Goal: Task Accomplishment & Management: Use online tool/utility

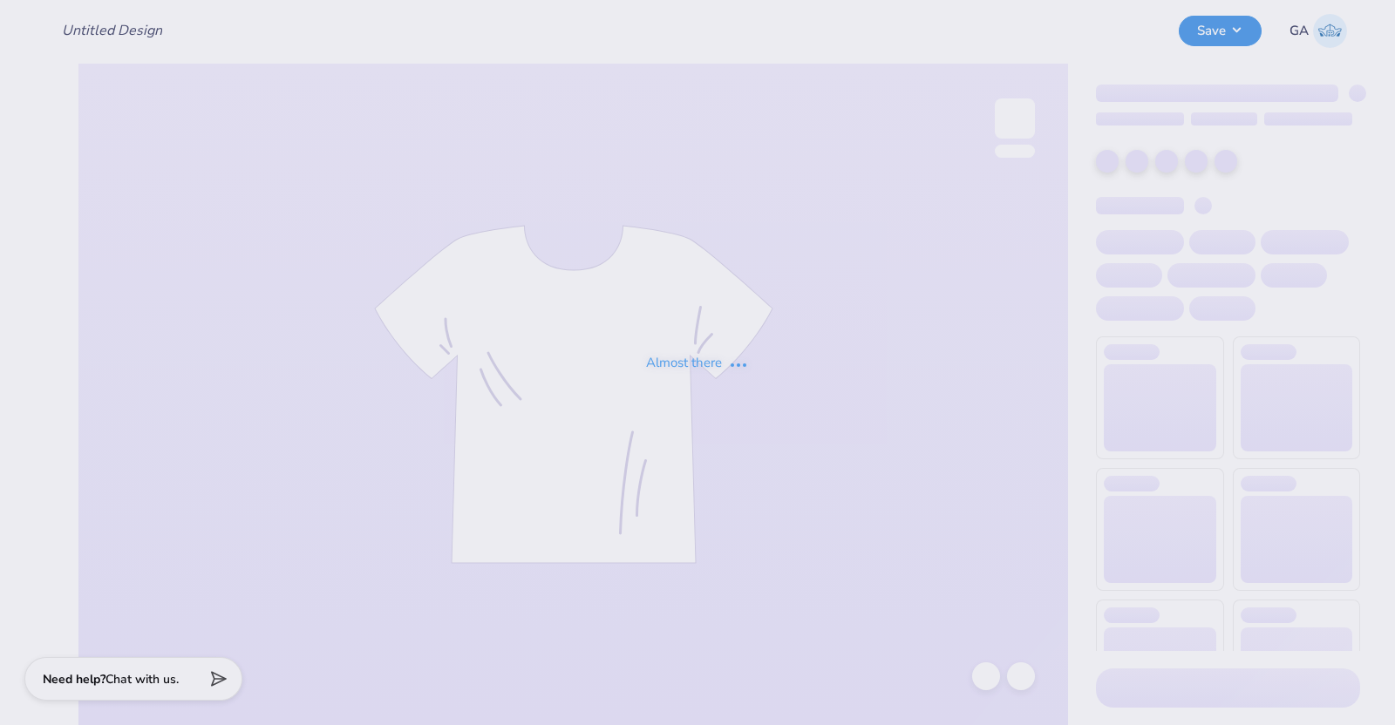
type input "WIM Aug Final design tank"
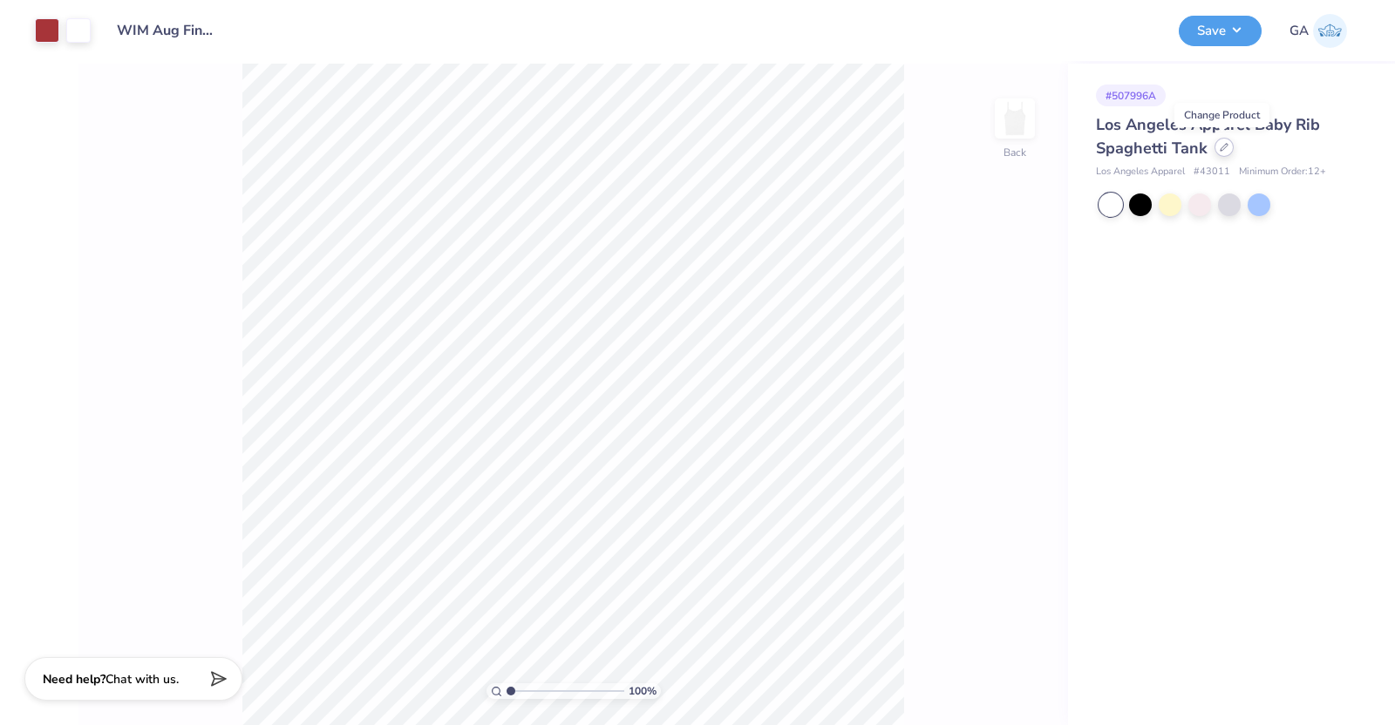
click at [1224, 149] on icon at bounding box center [1224, 147] width 9 height 9
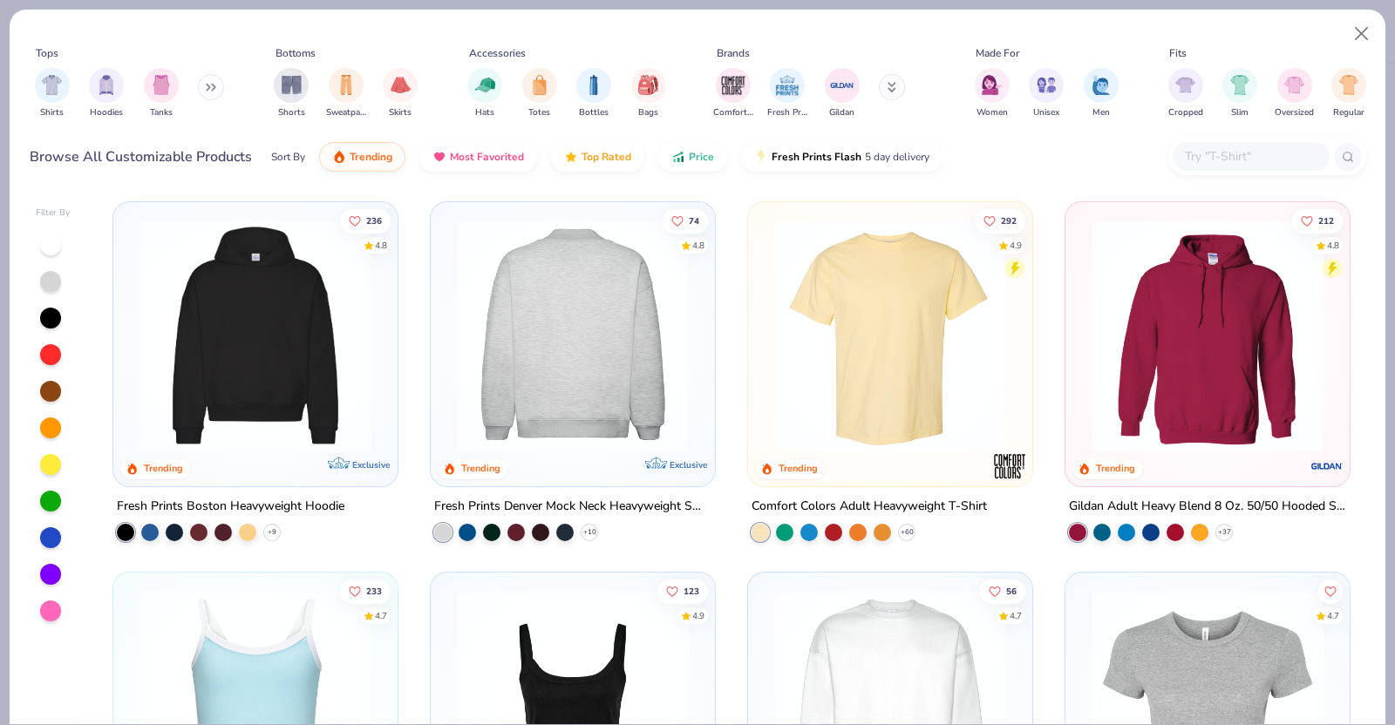
click at [799, 324] on img at bounding box center [889, 336] width 249 height 232
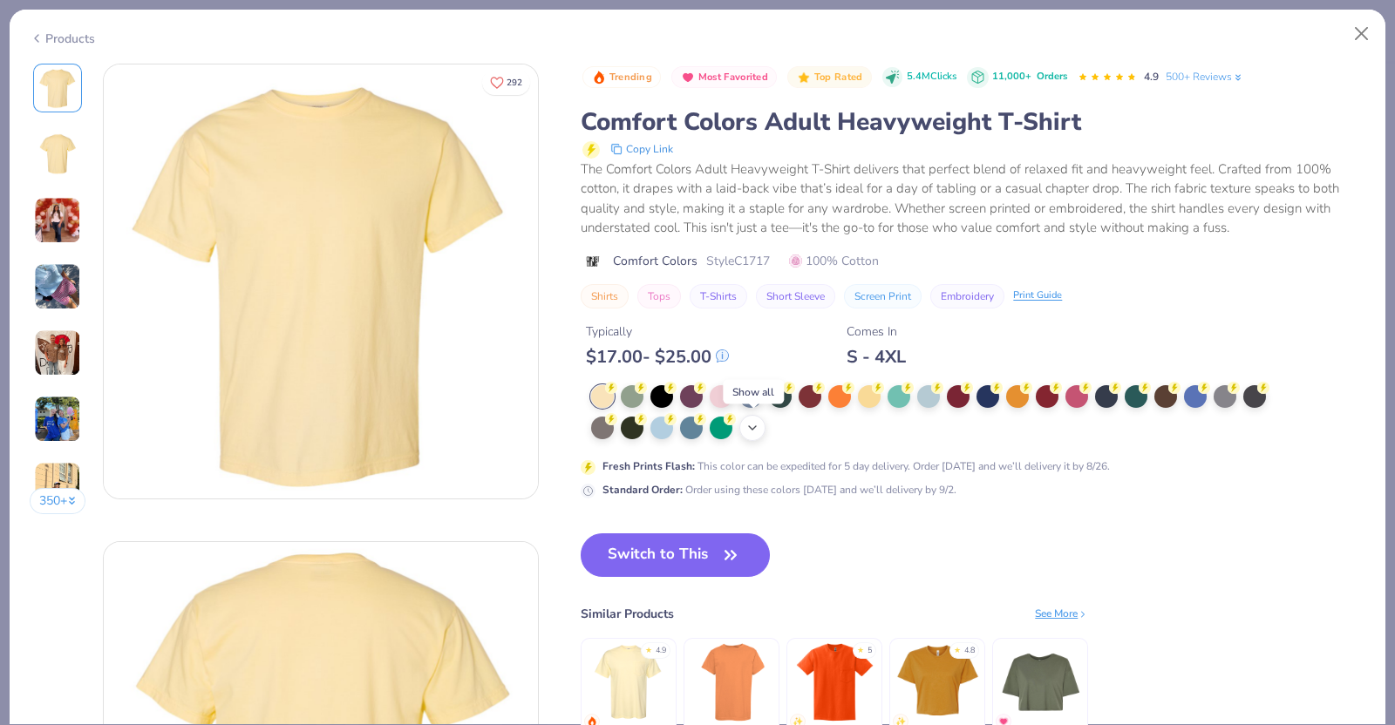
click at [745, 430] on icon at bounding box center [752, 428] width 14 height 14
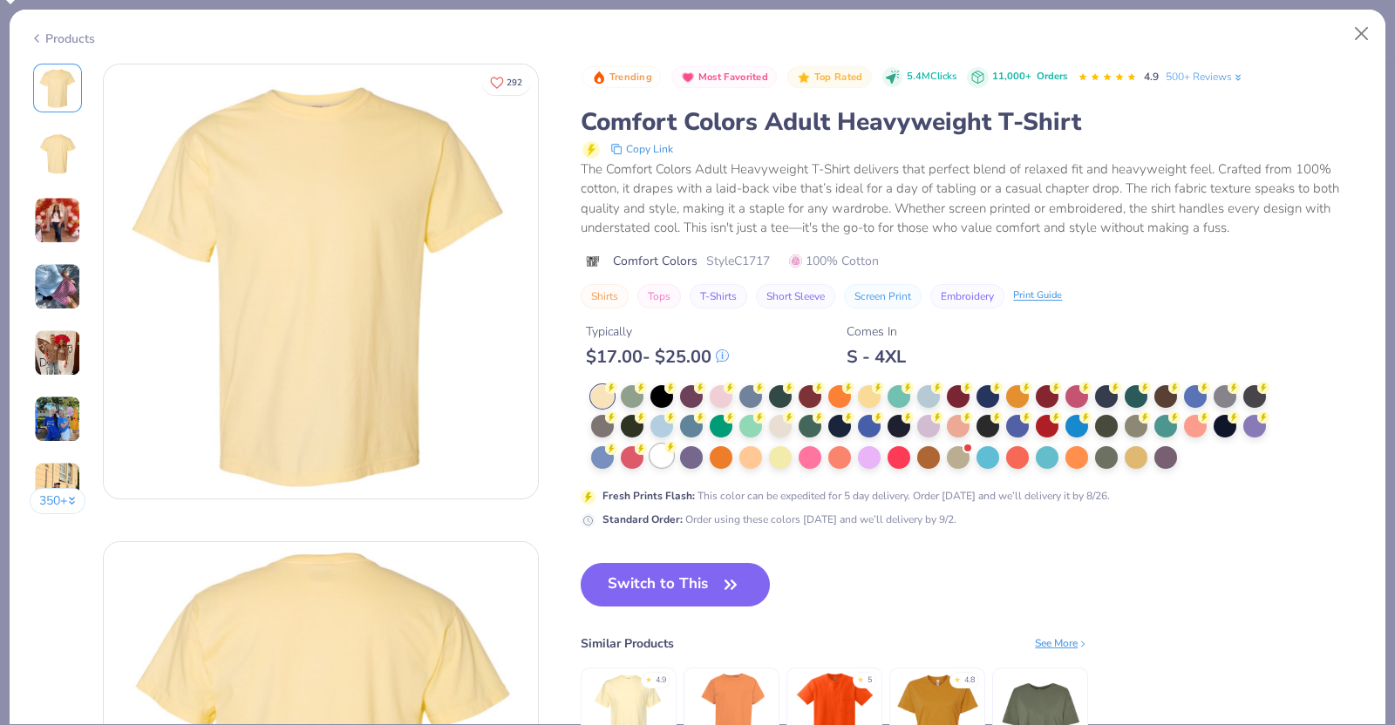
click at [661, 464] on div at bounding box center [661, 456] width 23 height 23
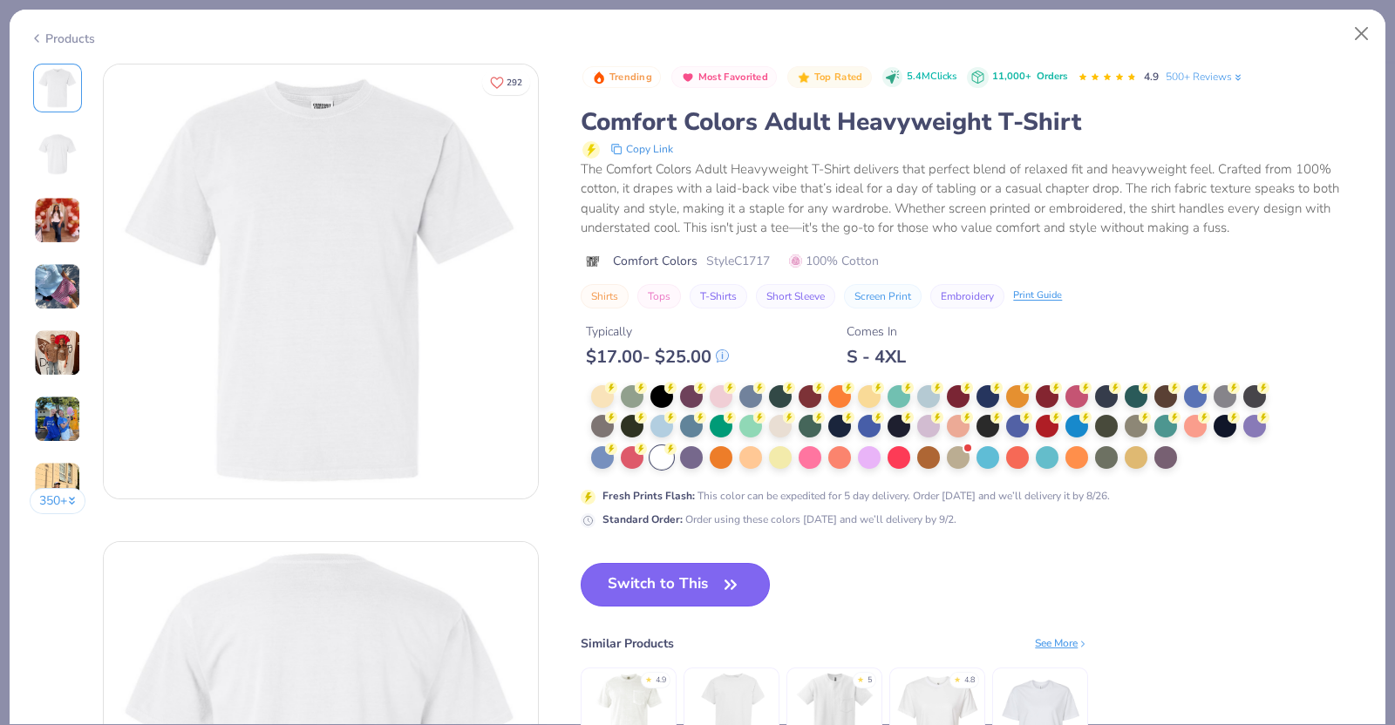
click at [669, 570] on button "Switch to This" at bounding box center [675, 585] width 189 height 44
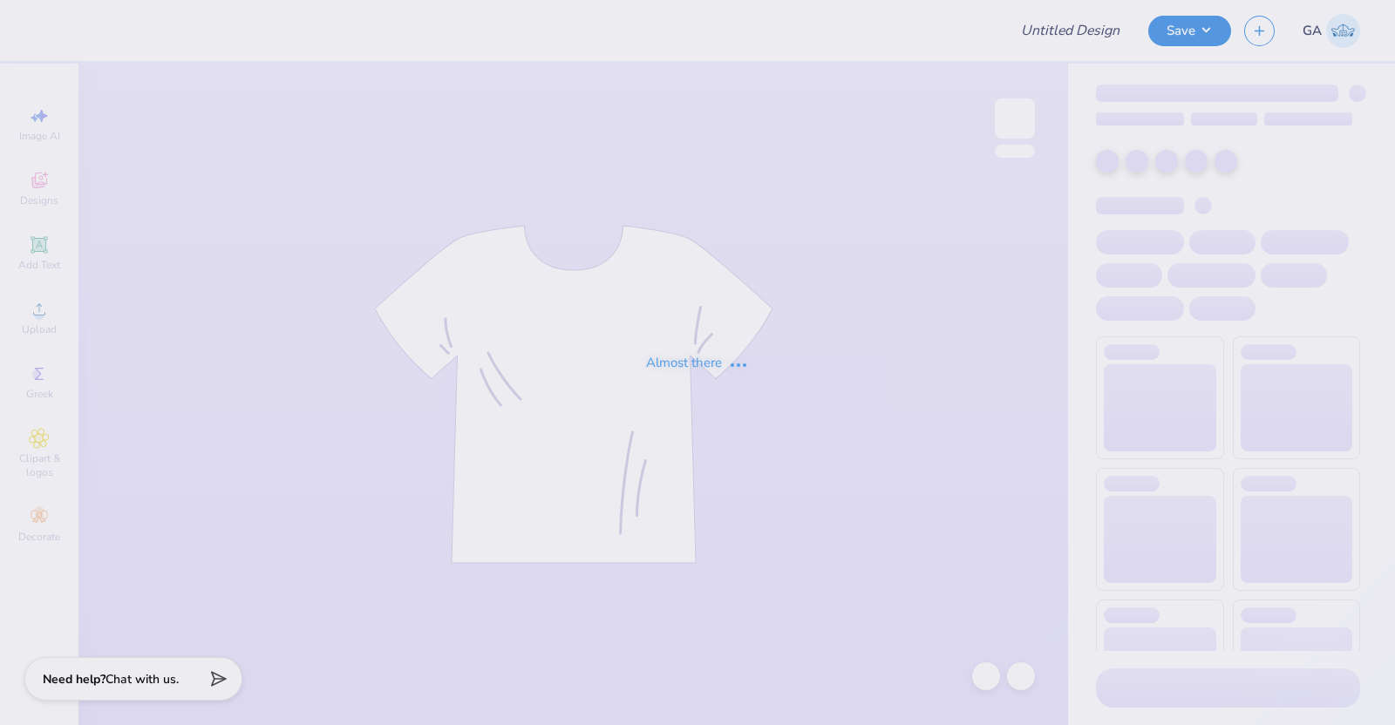
type input "WIM Aug Final design tank"
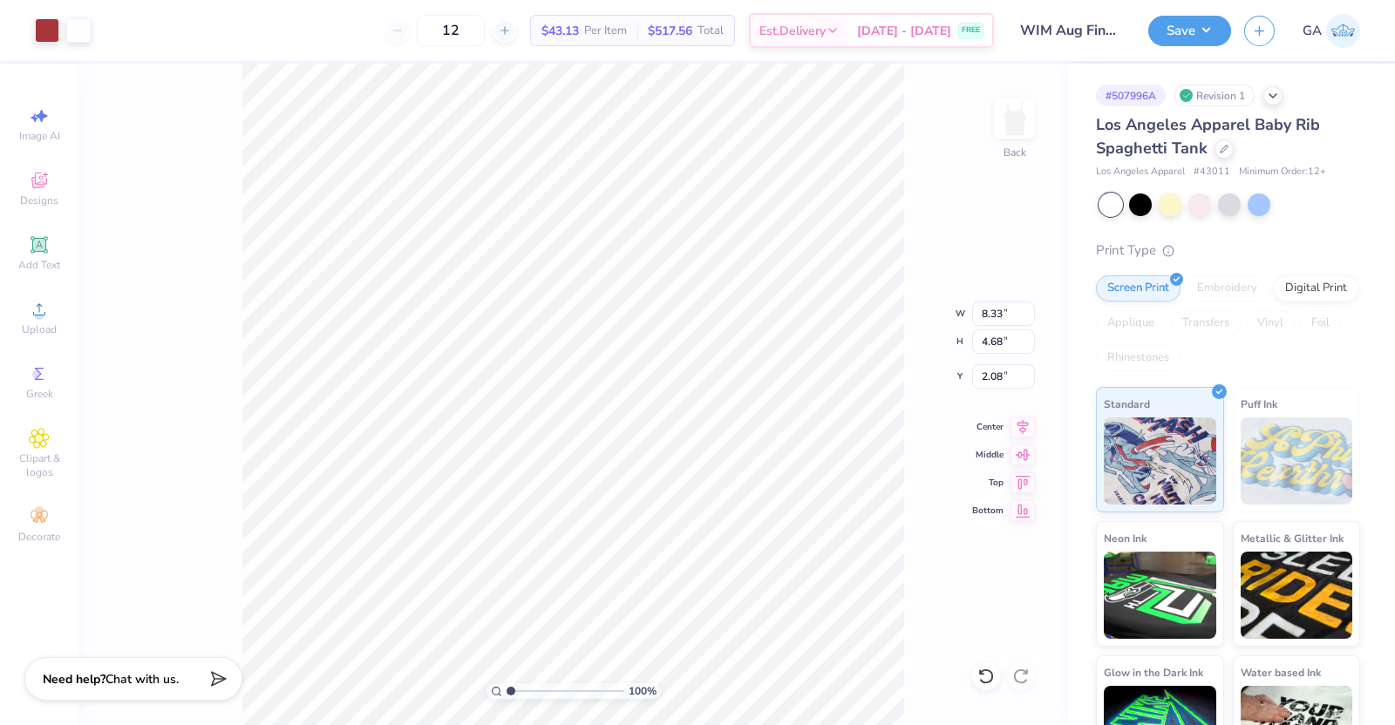
type input "8.33"
type input "4.68"
type input "2.08"
type input "8.72"
type input "4.90"
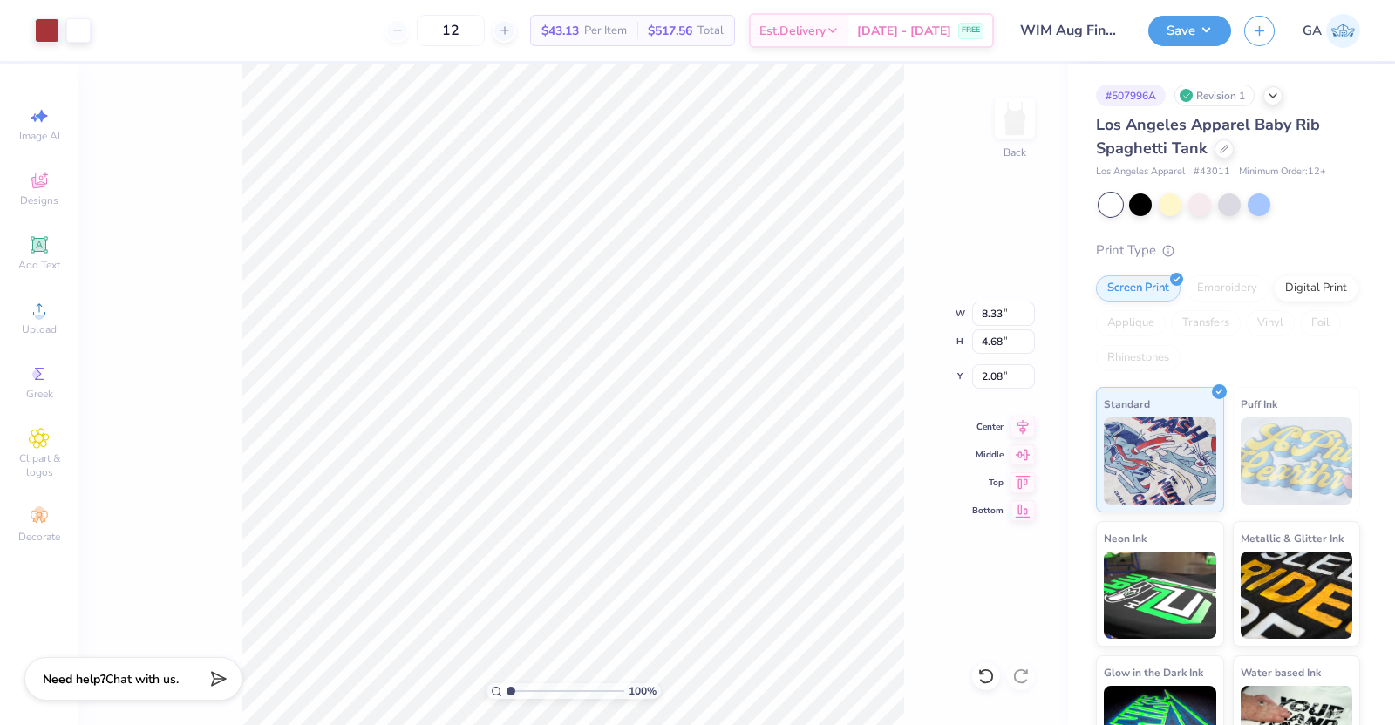
type input "2.11"
click at [1195, 39] on button "Save" at bounding box center [1189, 28] width 83 height 31
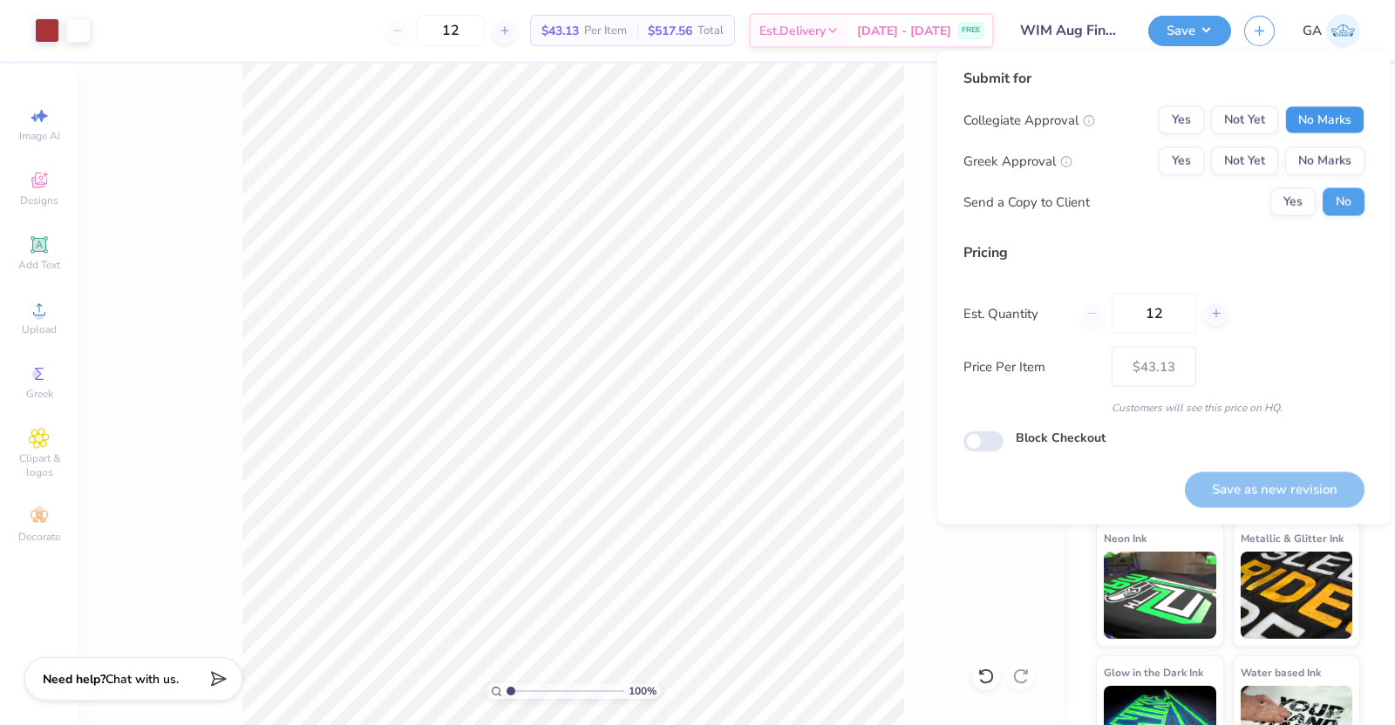
click at [1316, 133] on button "No Marks" at bounding box center [1324, 120] width 79 height 28
click at [1317, 161] on button "No Marks" at bounding box center [1324, 161] width 79 height 28
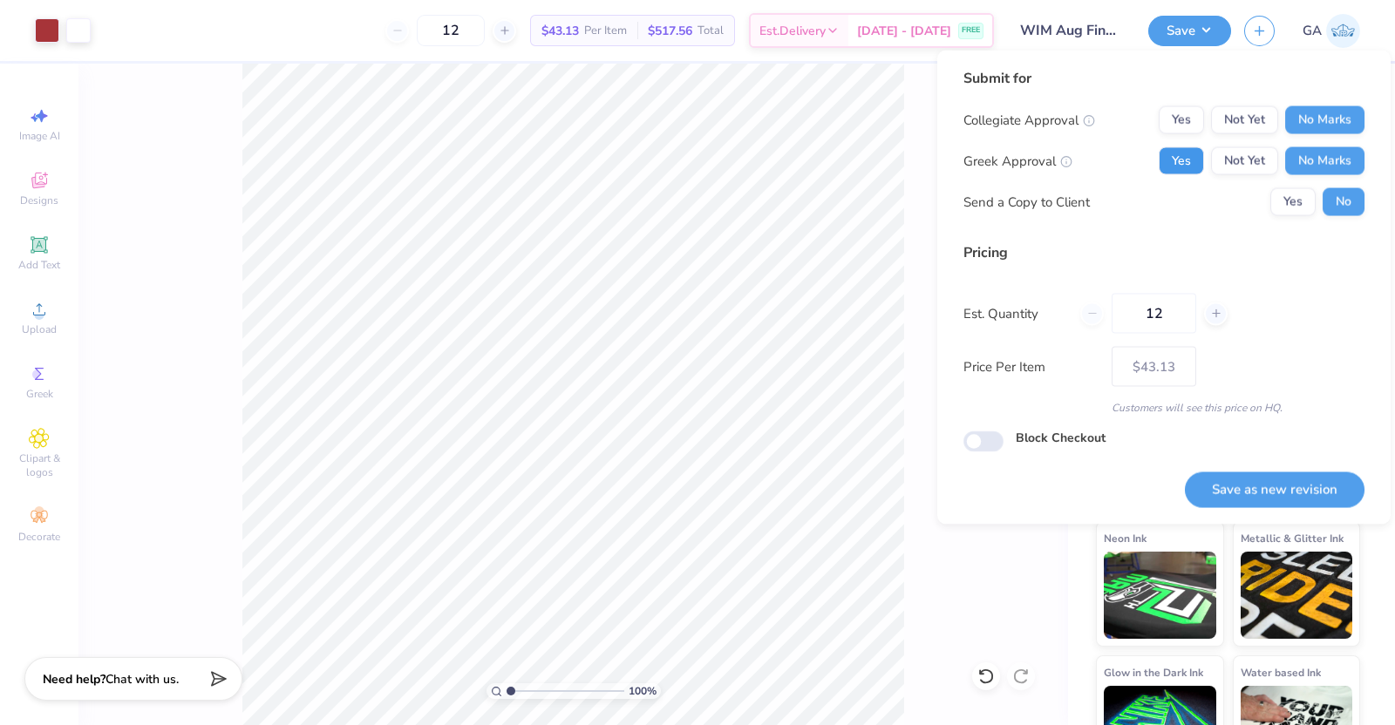
click at [1196, 154] on button "Yes" at bounding box center [1181, 161] width 45 height 28
click at [1155, 122] on div "Collegiate Approval Yes Not Yet No Marks" at bounding box center [1163, 120] width 401 height 28
click at [1164, 122] on button "Yes" at bounding box center [1181, 120] width 45 height 28
click at [1316, 156] on button "No Marks" at bounding box center [1324, 161] width 79 height 28
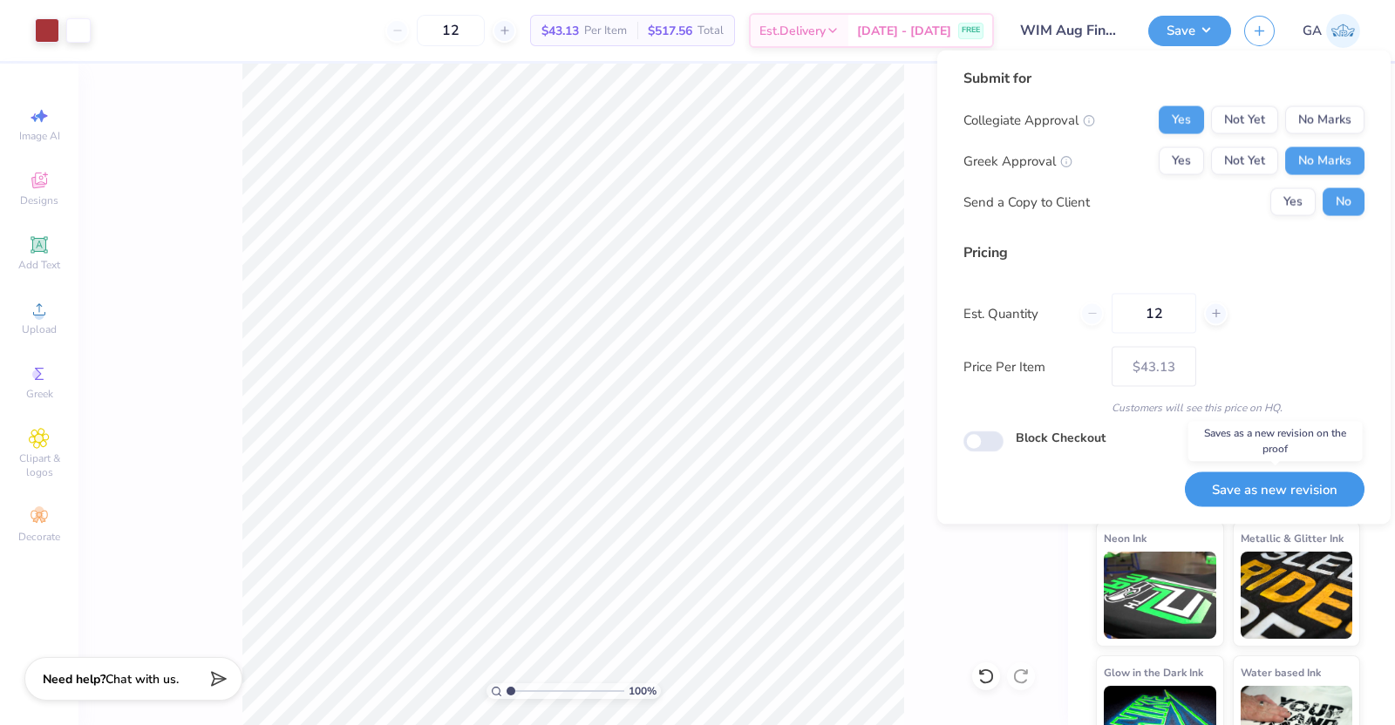
click at [1258, 474] on button "Save as new revision" at bounding box center [1275, 490] width 180 height 36
type input "$43.13"
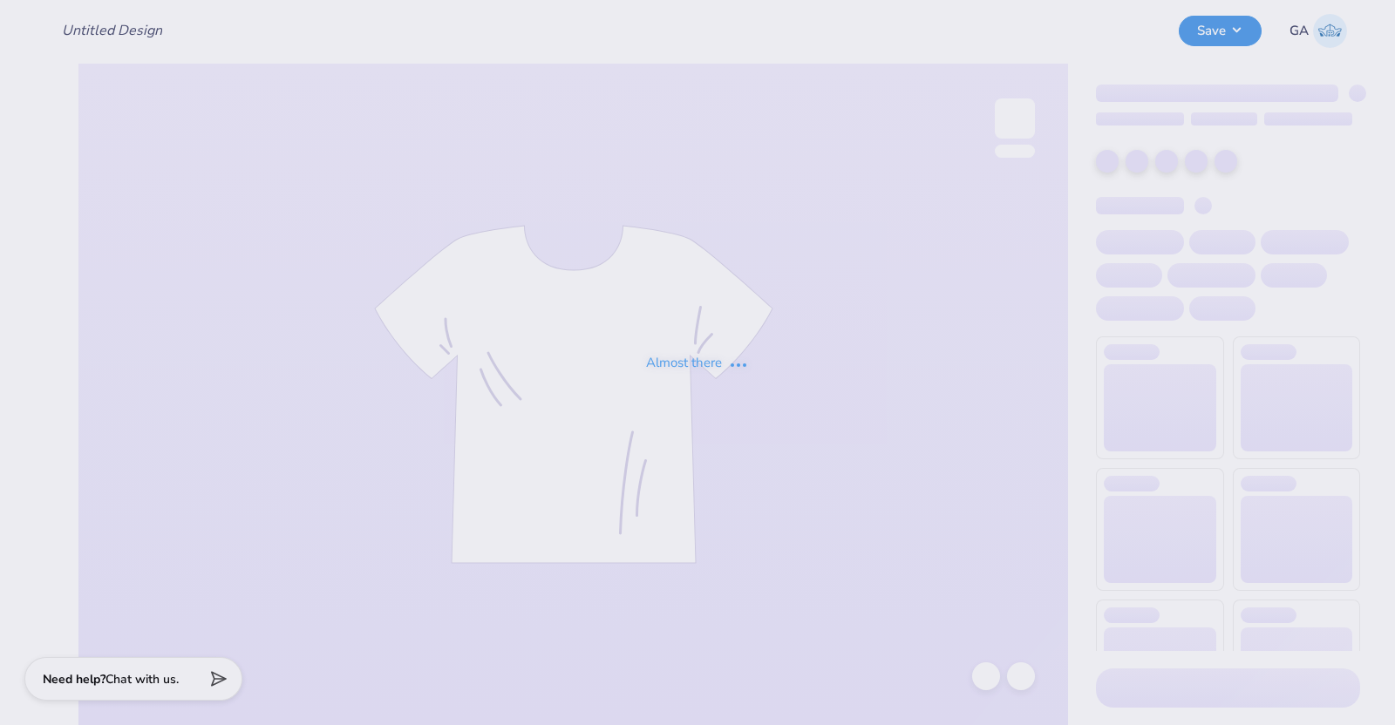
type input "WIM Aug Final design tank"
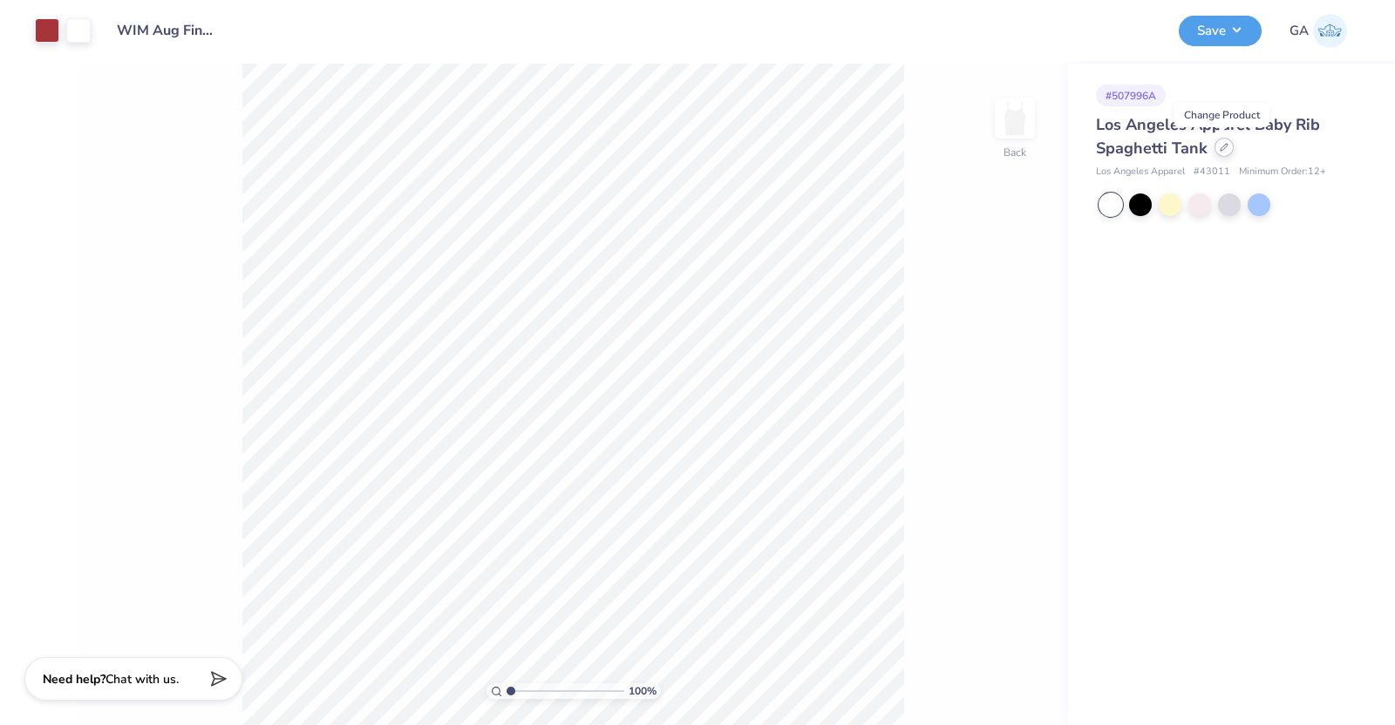
click at [1223, 150] on icon at bounding box center [1224, 147] width 9 height 9
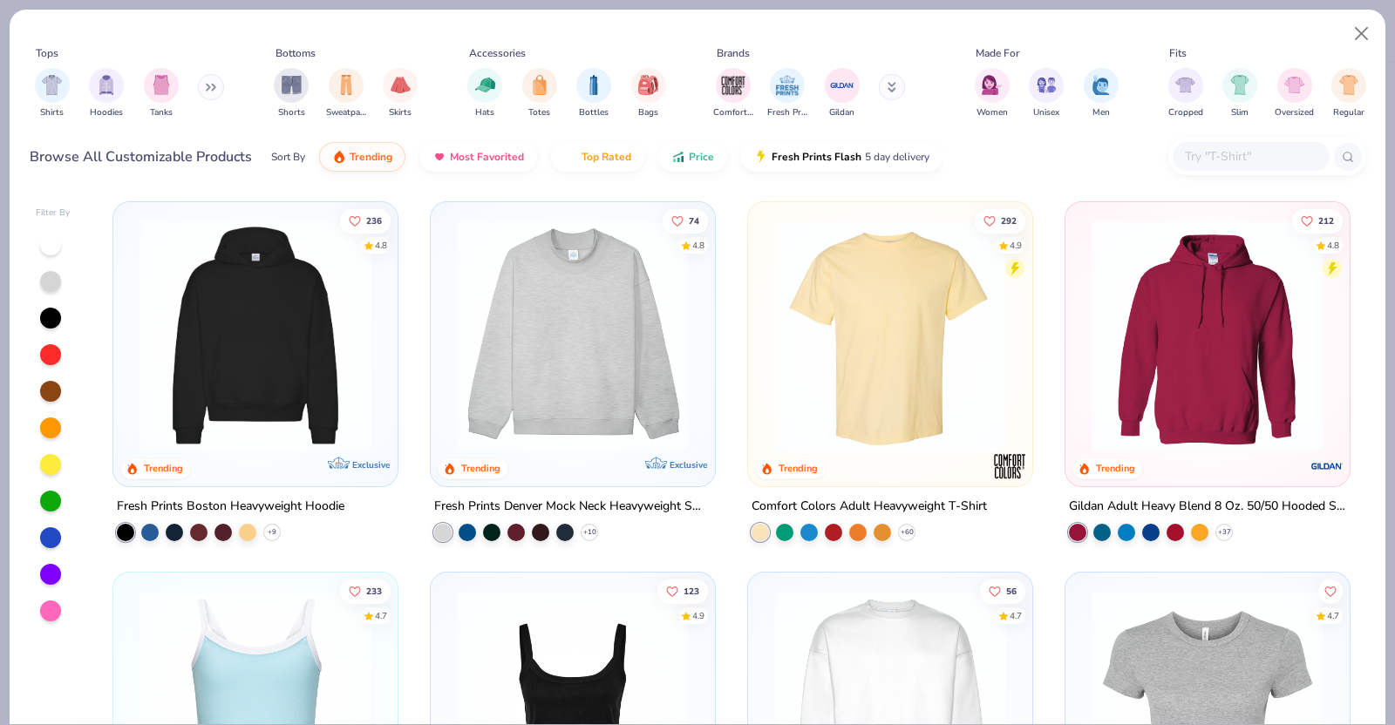
click at [925, 397] on img at bounding box center [889, 336] width 249 height 232
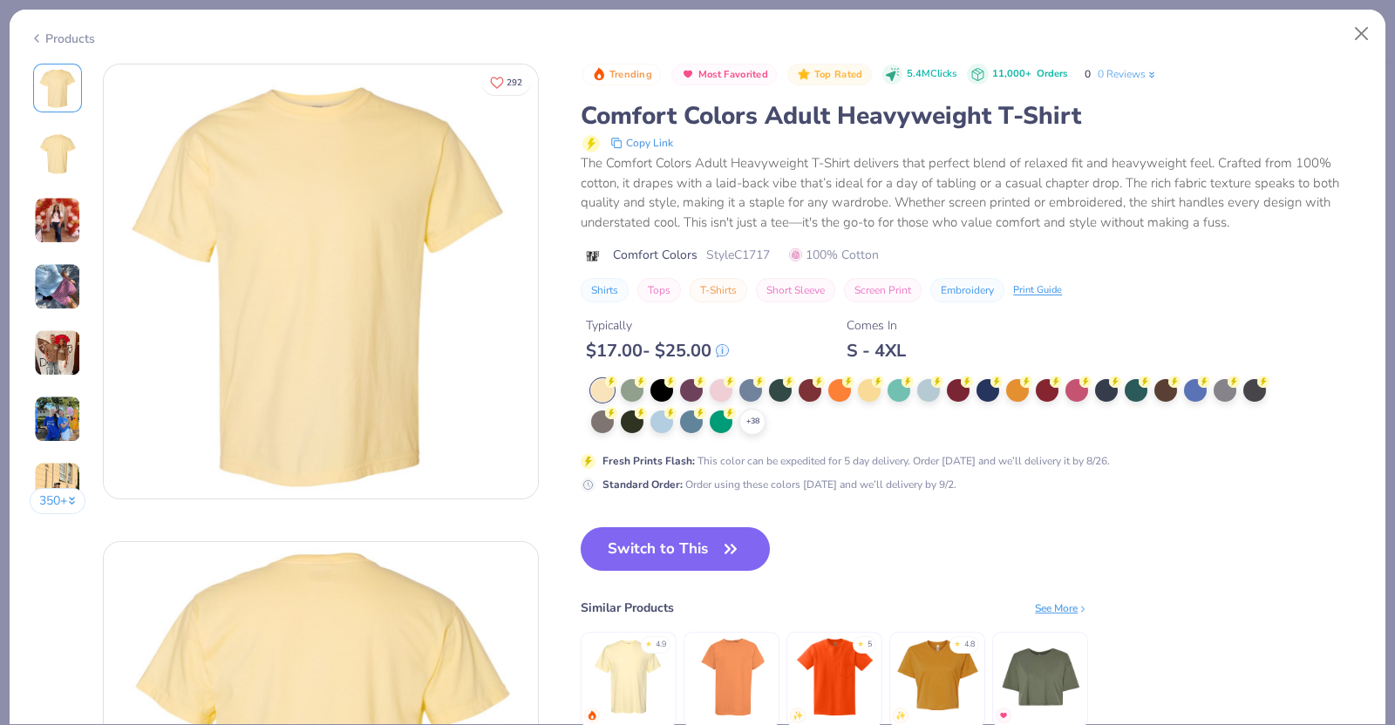
click at [761, 421] on div "+ 38" at bounding box center [752, 422] width 26 height 26
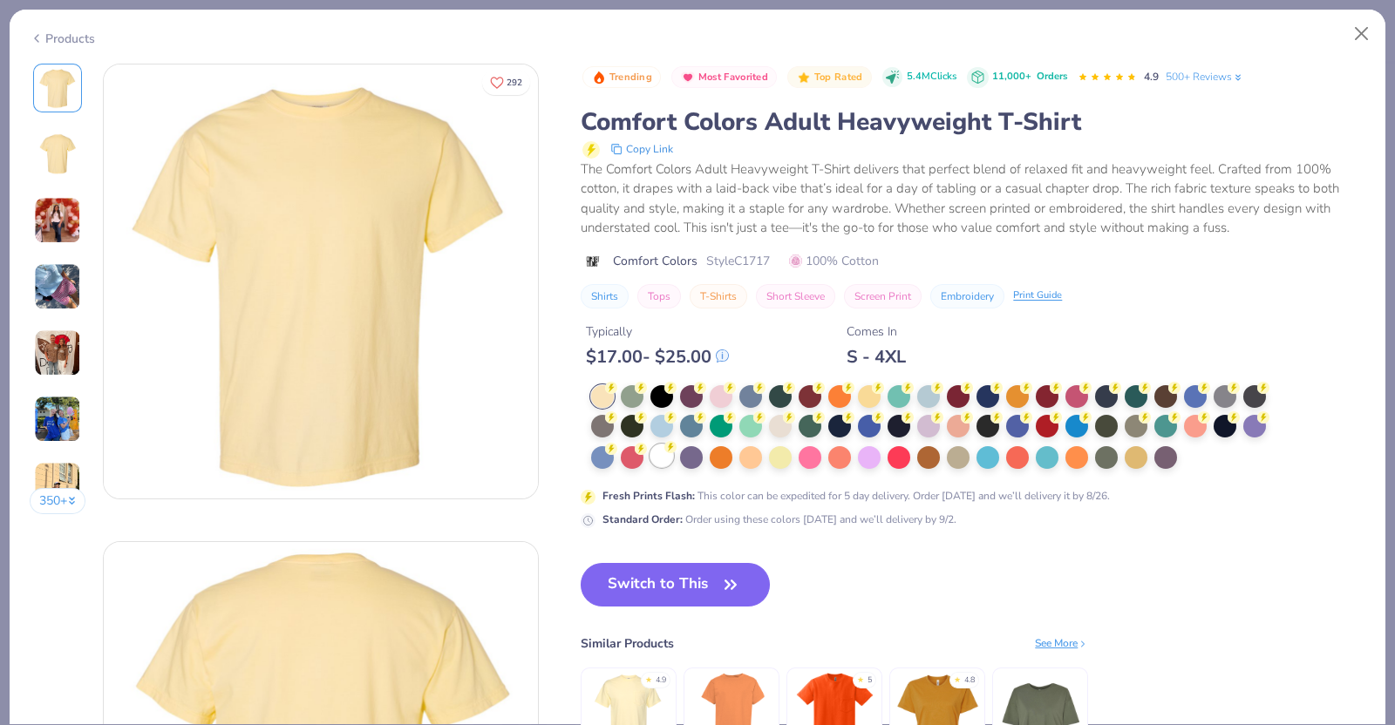
click at [664, 455] on div at bounding box center [661, 456] width 23 height 23
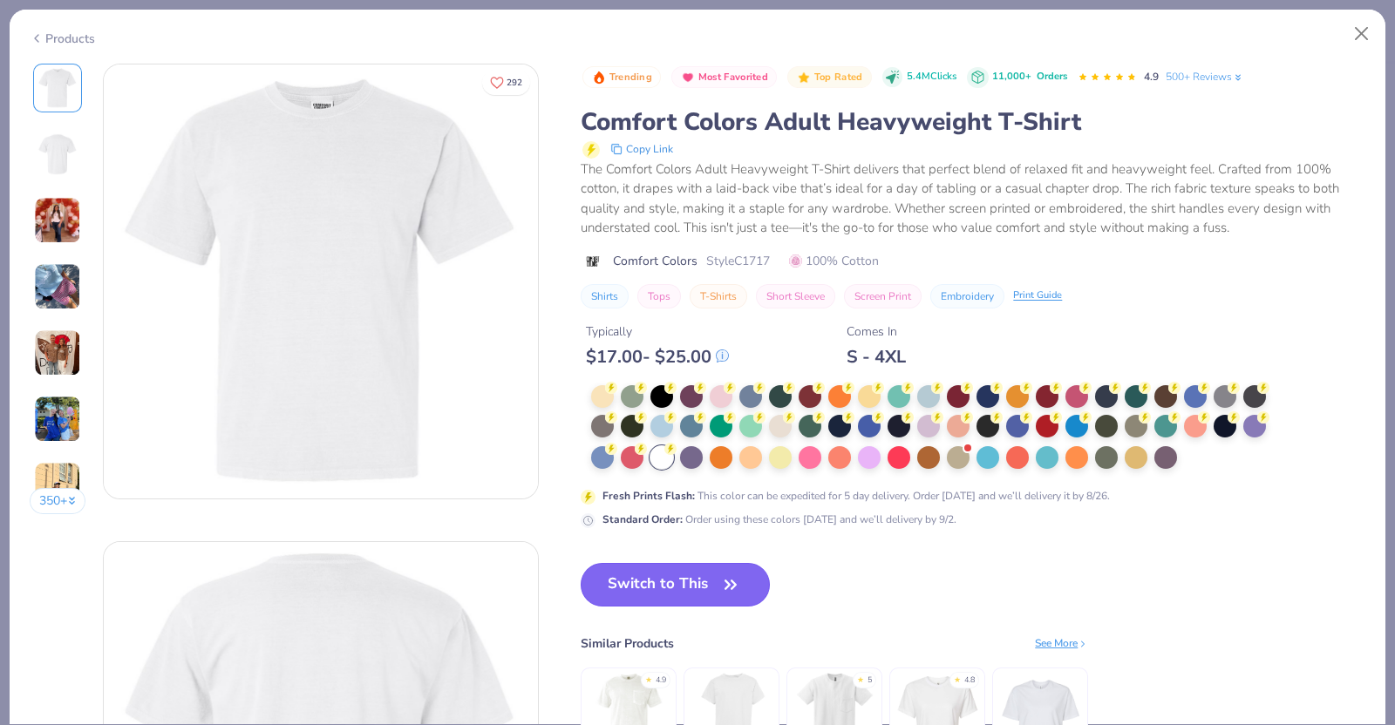
click at [643, 576] on button "Switch to This" at bounding box center [675, 585] width 189 height 44
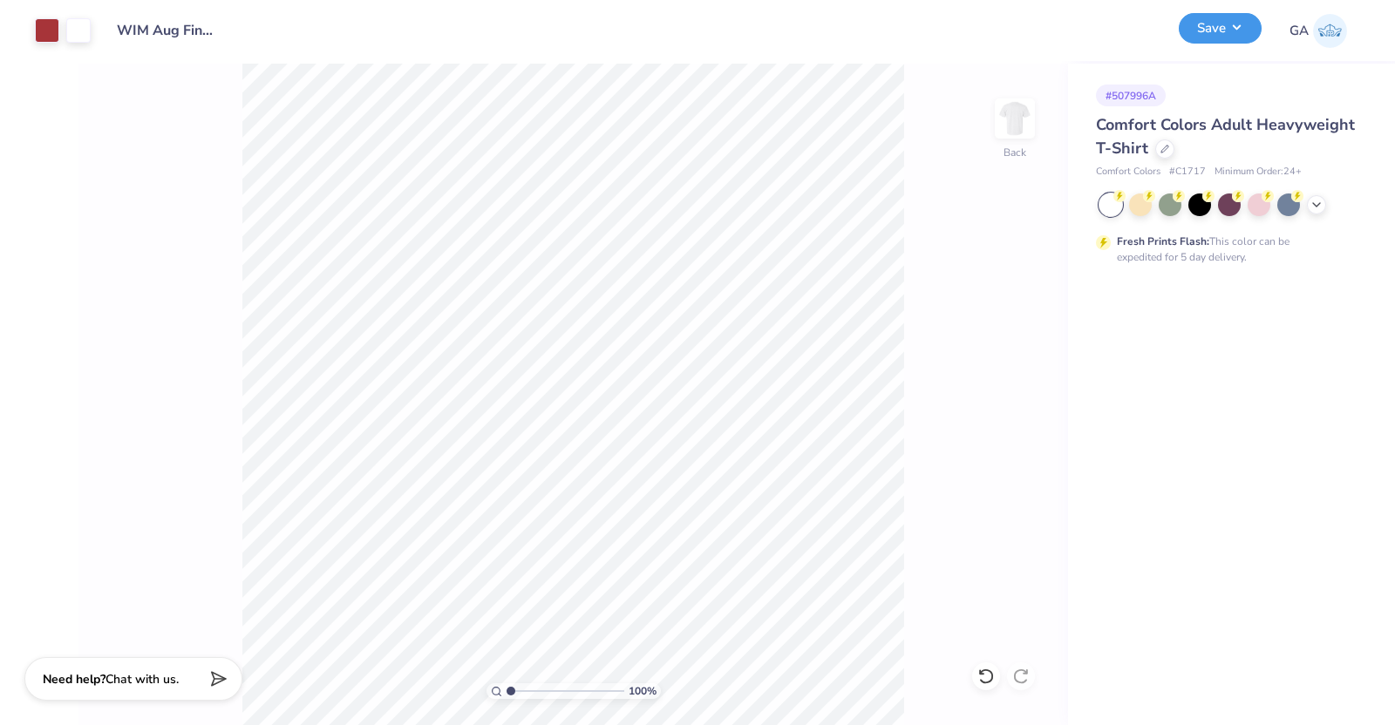
click at [1221, 35] on button "Save" at bounding box center [1220, 28] width 83 height 31
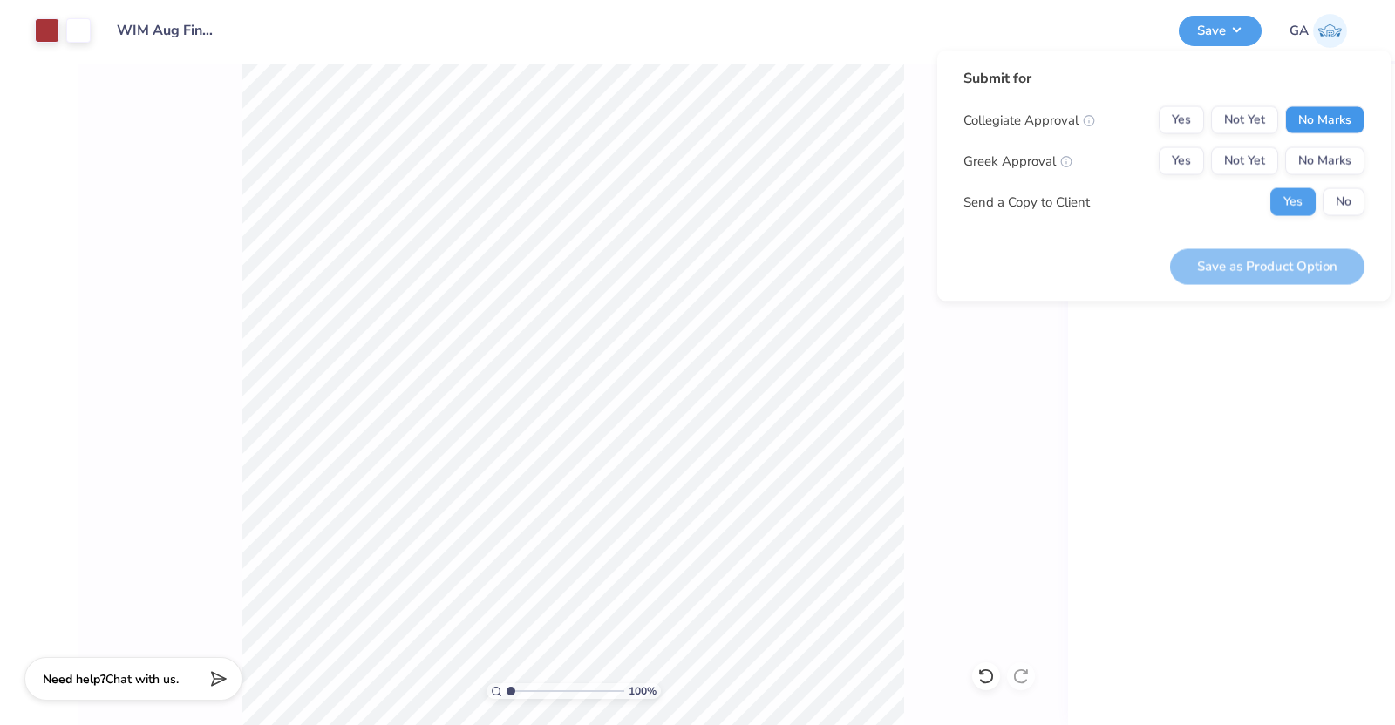
click at [1317, 123] on button "No Marks" at bounding box center [1324, 120] width 79 height 28
click at [1177, 123] on button "Yes" at bounding box center [1181, 120] width 45 height 28
click at [1311, 150] on button "No Marks" at bounding box center [1324, 161] width 79 height 28
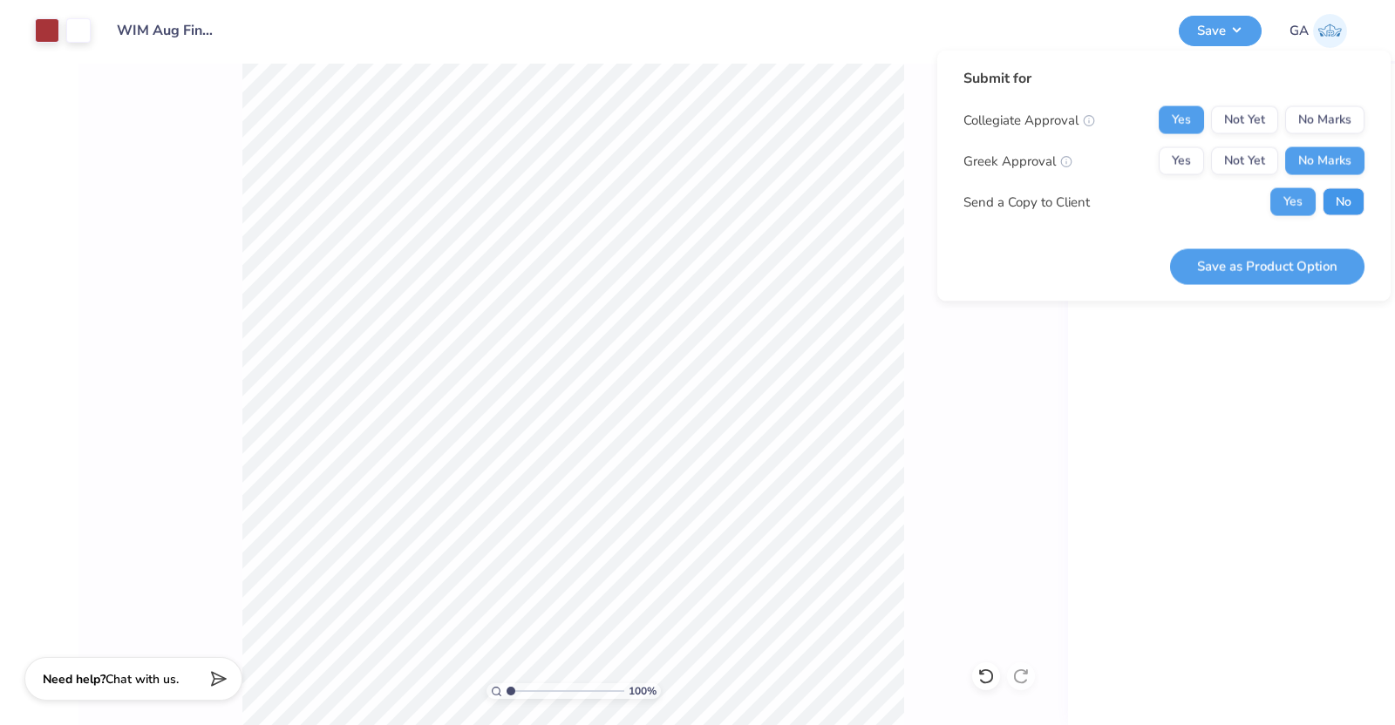
click at [1348, 189] on button "No" at bounding box center [1344, 202] width 42 height 28
click at [1301, 251] on button "Save as Product Option" at bounding box center [1267, 266] width 194 height 36
